Goal: Task Accomplishment & Management: Manage account settings

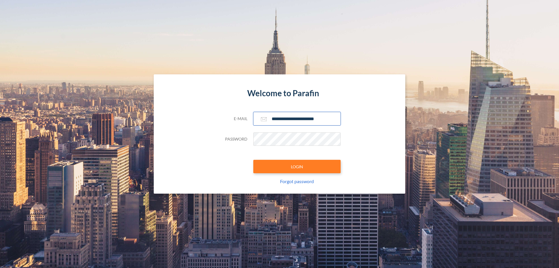
type input "**********"
click at [297, 166] on button "LOGIN" at bounding box center [296, 166] width 87 height 13
